Goal: Register for event/course

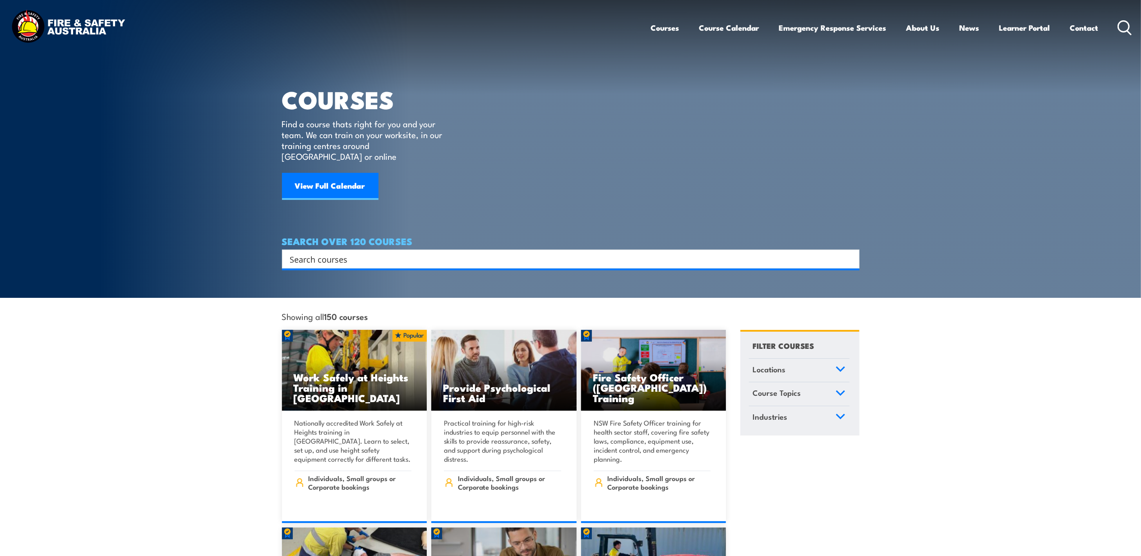
click at [421, 252] on input "Search input" at bounding box center [565, 259] width 550 height 14
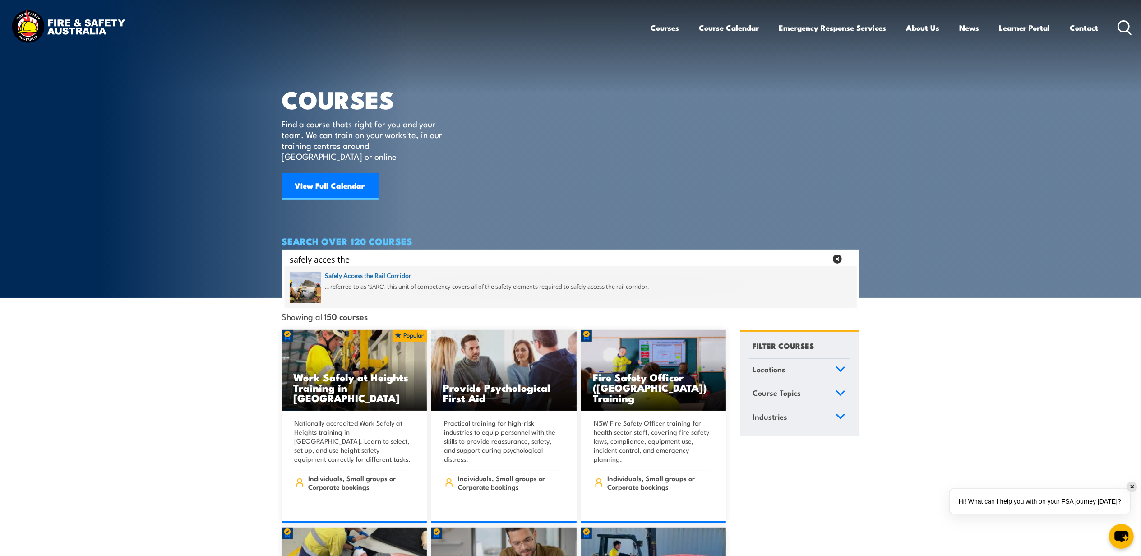
type input "safely acces the"
click at [347, 273] on span at bounding box center [571, 287] width 572 height 42
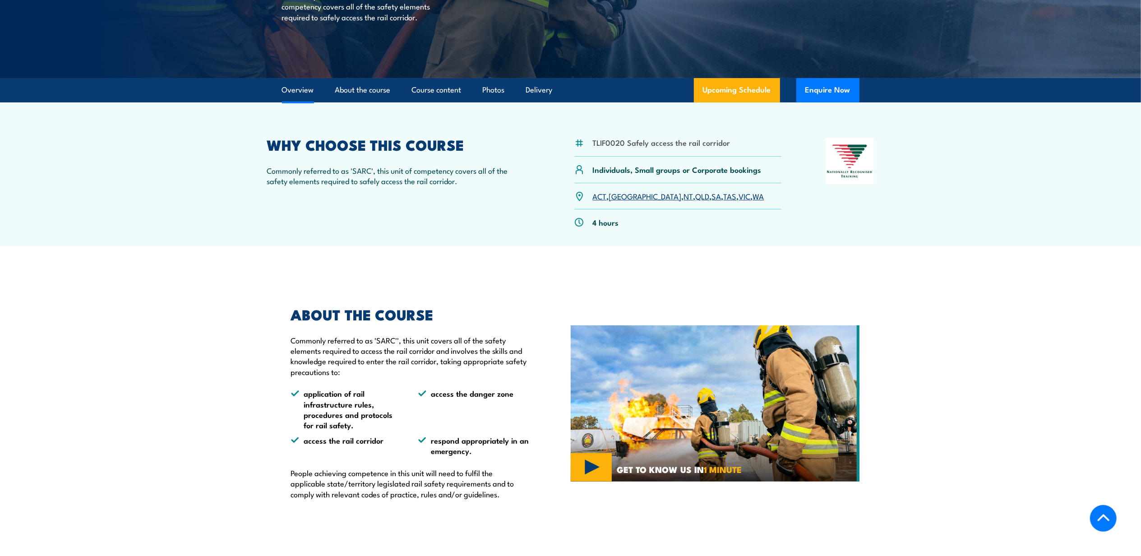
scroll to position [240, 0]
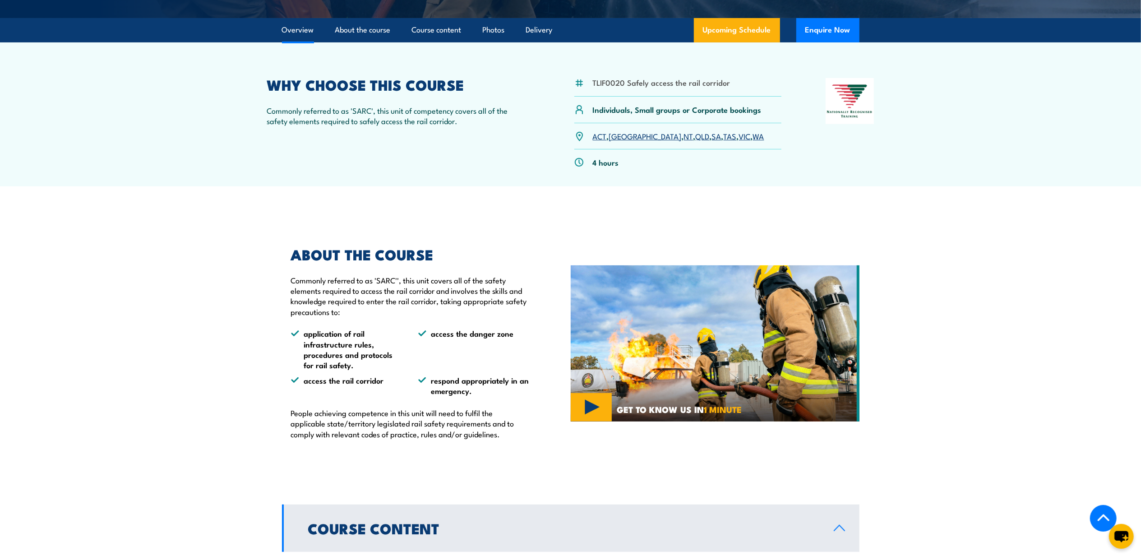
click at [696, 134] on link "QLD" at bounding box center [703, 135] width 14 height 11
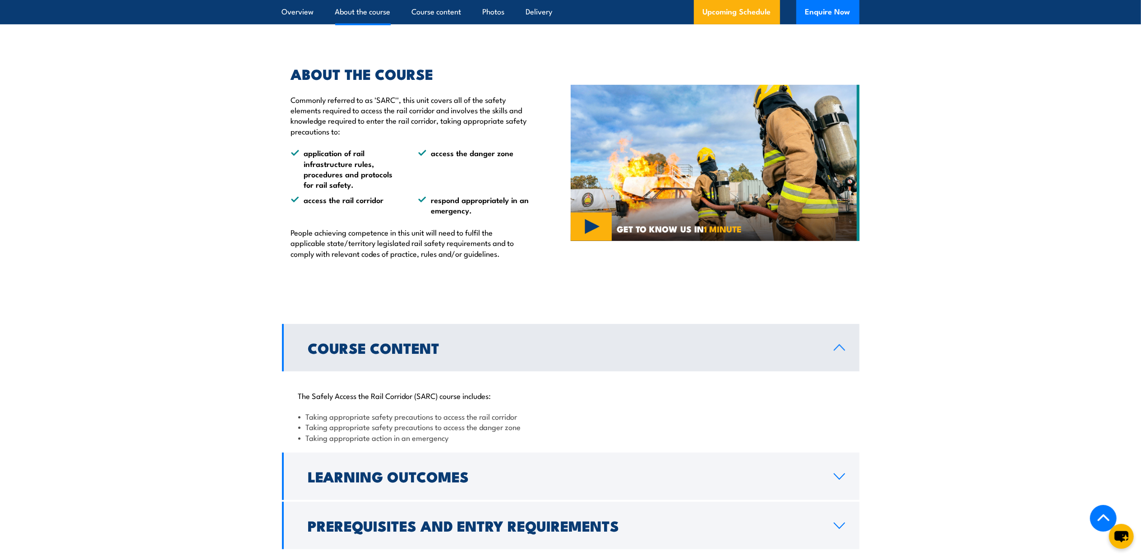
scroll to position [661, 0]
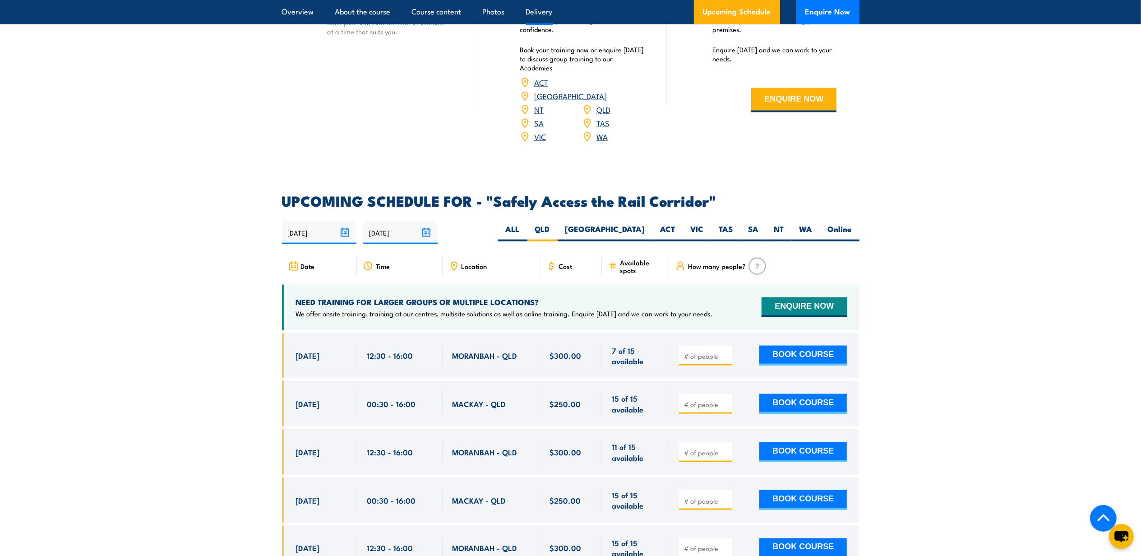
scroll to position [1237, 0]
